Goal: Task Accomplishment & Management: Use online tool/utility

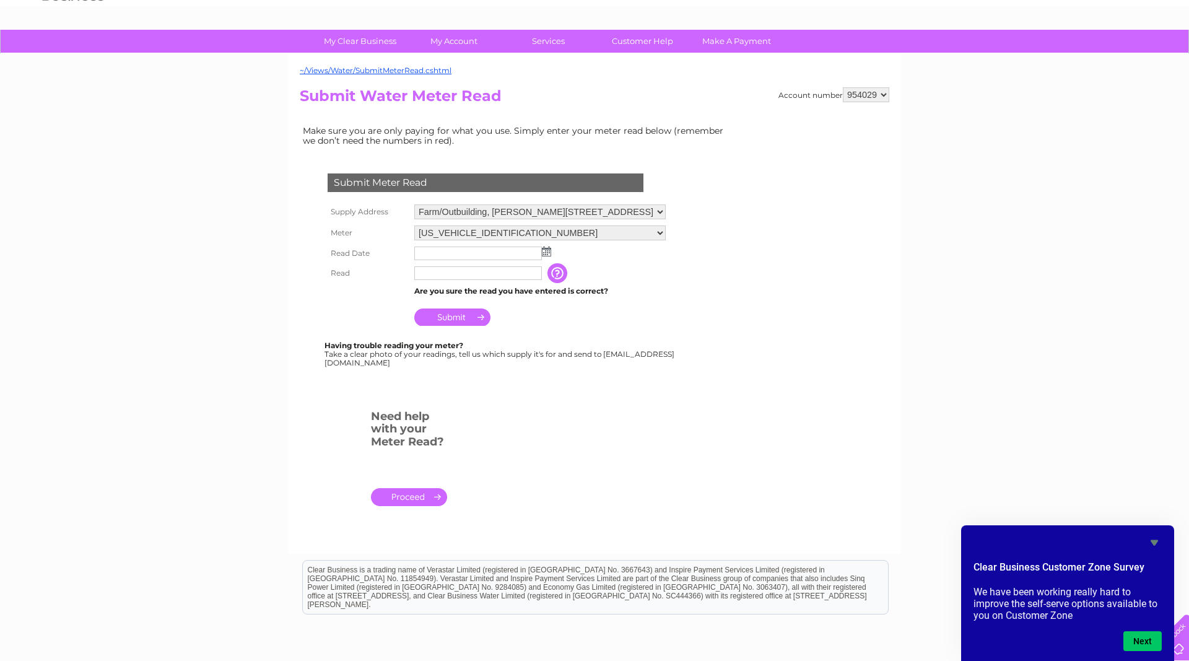
click at [449, 254] on input "text" at bounding box center [478, 253] width 128 height 14
click at [553, 254] on td at bounding box center [540, 253] width 258 height 20
click at [547, 252] on img at bounding box center [546, 251] width 9 height 10
click at [489, 302] on link "1" at bounding box center [485, 305] width 20 height 12
type input "2025/10/01"
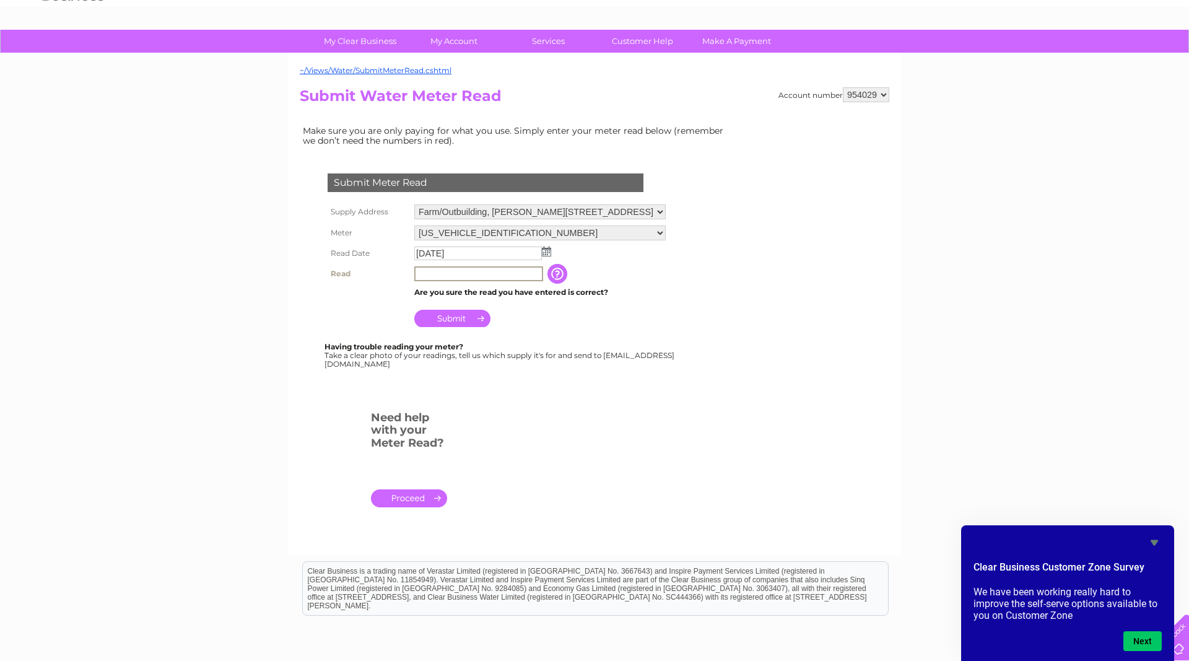
click at [477, 277] on input "text" at bounding box center [478, 273] width 129 height 15
click at [440, 272] on input "text" at bounding box center [478, 273] width 129 height 15
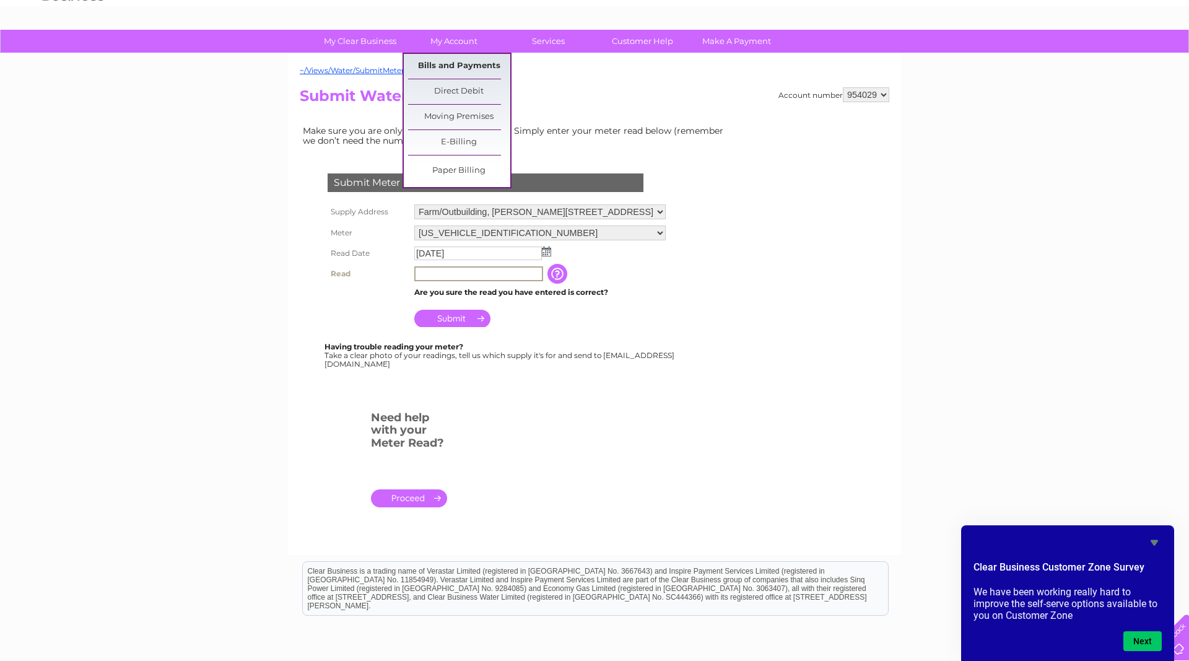
click at [465, 64] on link "Bills and Payments" at bounding box center [459, 66] width 102 height 25
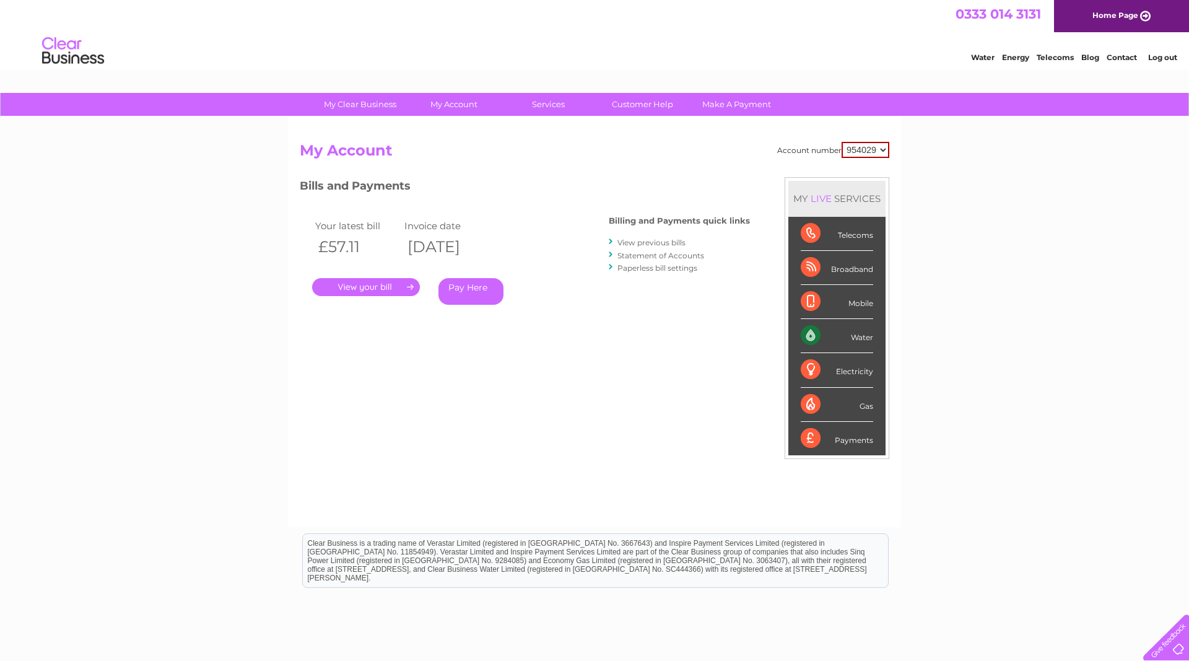
click at [650, 240] on link "View previous bills" at bounding box center [651, 242] width 68 height 9
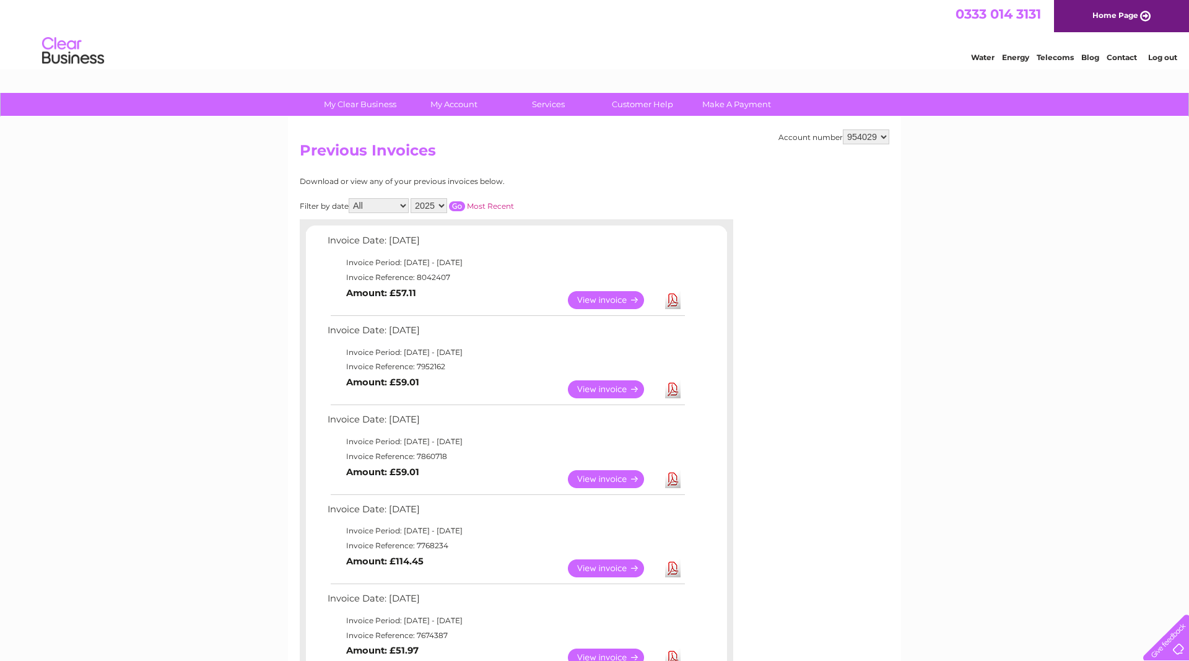
click at [668, 295] on link "Download" at bounding box center [672, 300] width 15 height 18
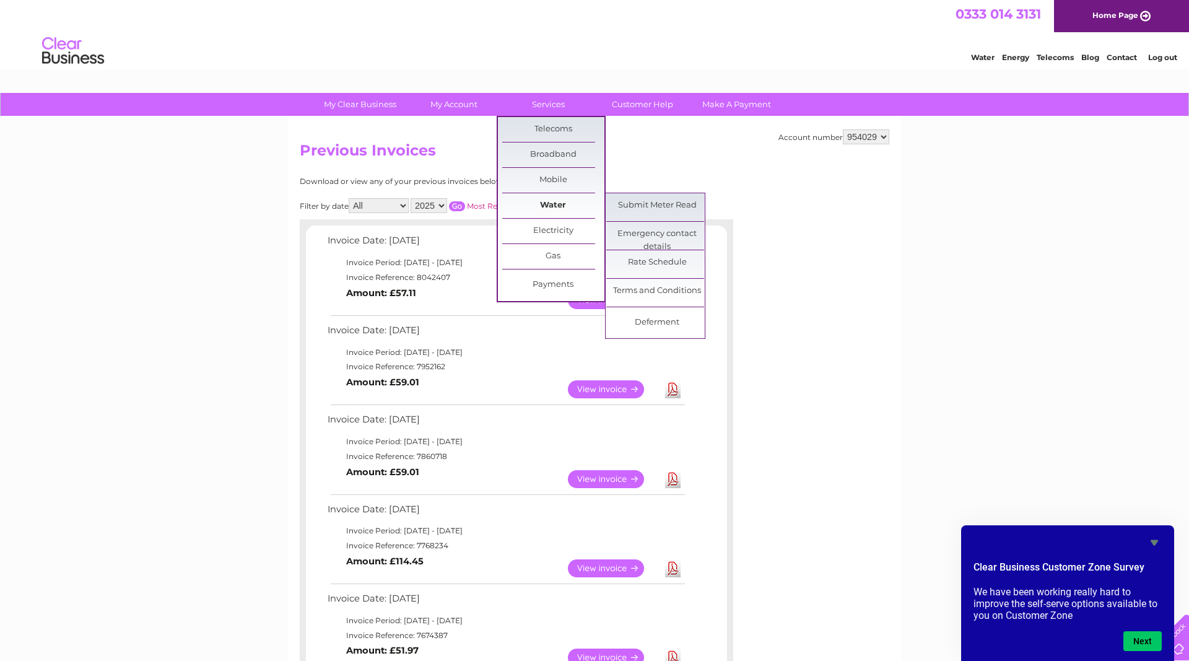
click at [541, 207] on link "Water" at bounding box center [553, 205] width 102 height 25
click at [641, 201] on link "Submit Meter Read" at bounding box center [657, 205] width 102 height 25
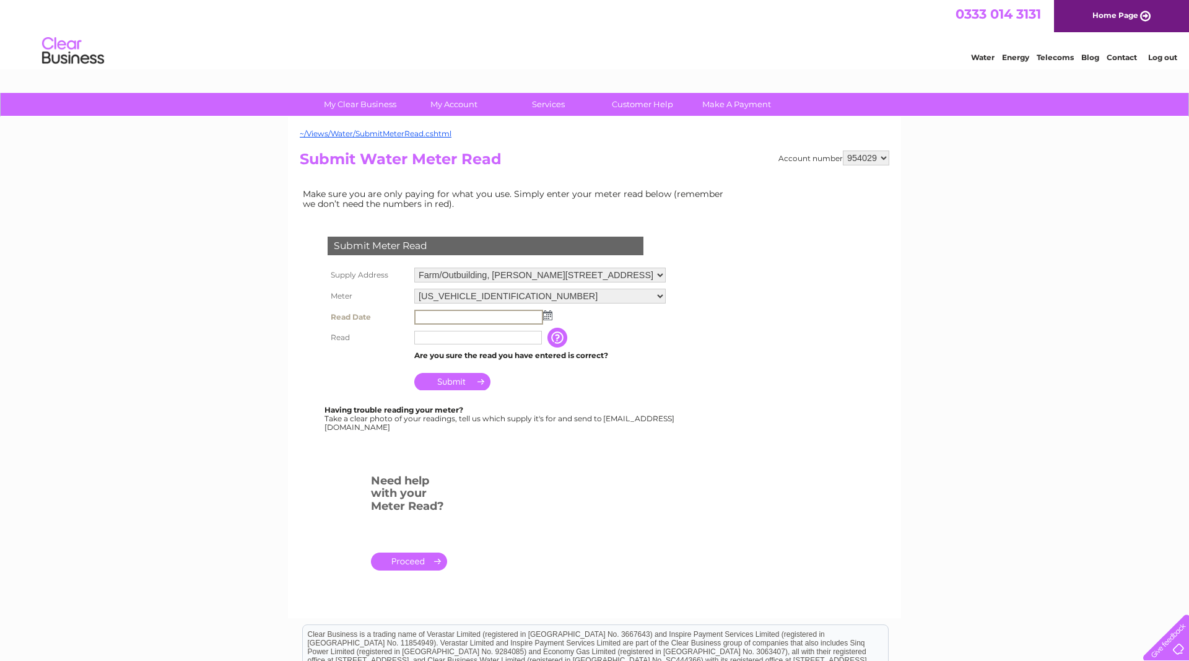
click at [450, 313] on input "text" at bounding box center [478, 317] width 129 height 15
click at [549, 316] on img at bounding box center [547, 315] width 9 height 10
click at [485, 367] on link "1" at bounding box center [485, 368] width 20 height 12
type input "2025/10/01"
click at [460, 341] on input "text" at bounding box center [478, 336] width 128 height 14
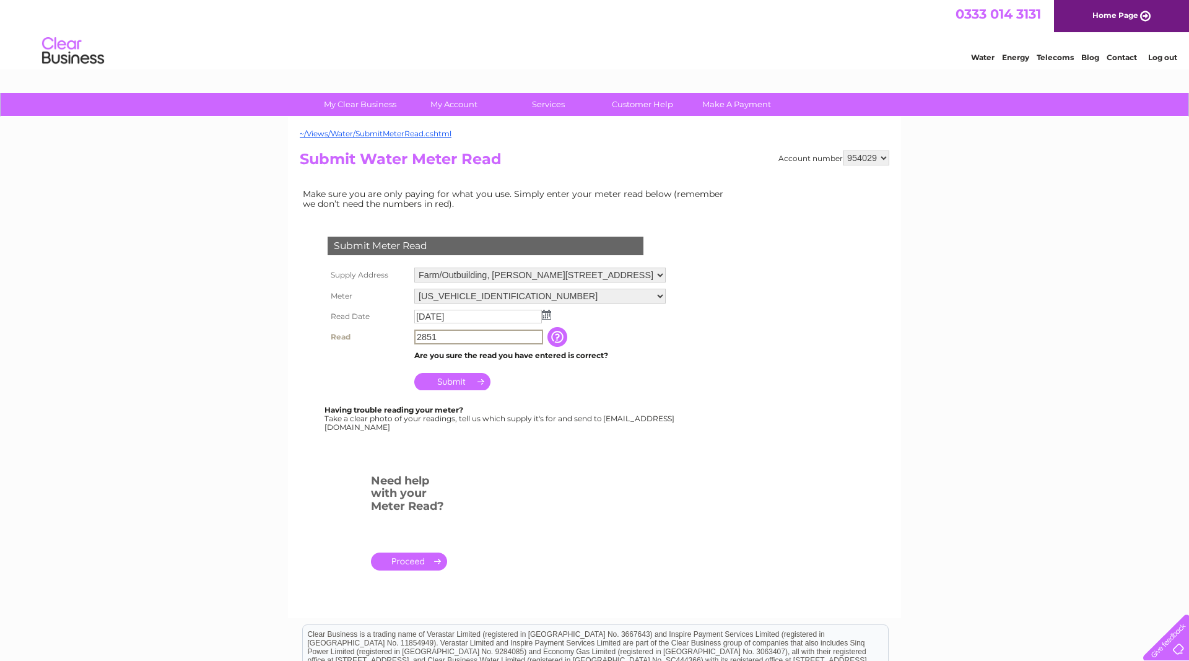
type input "2851"
click at [447, 376] on input "Submit" at bounding box center [452, 381] width 76 height 17
